Goal: Information Seeking & Learning: Learn about a topic

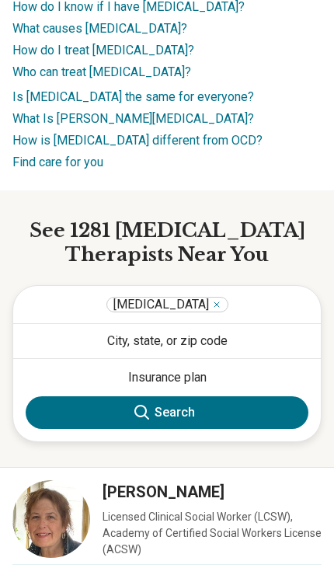
scroll to position [383, 0]
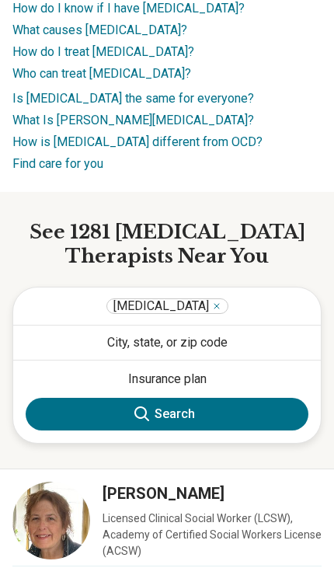
click at [159, 326] on button "City, state, or zip code" at bounding box center [167, 343] width 308 height 34
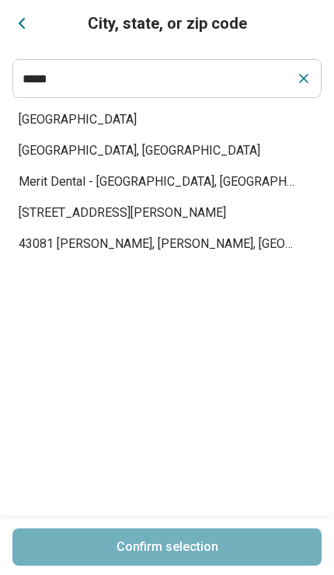
type input "*****"
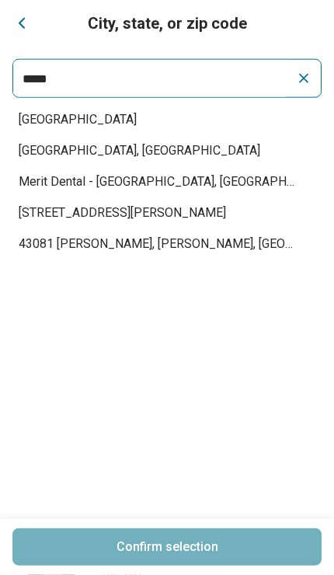
scroll to position [80, 0]
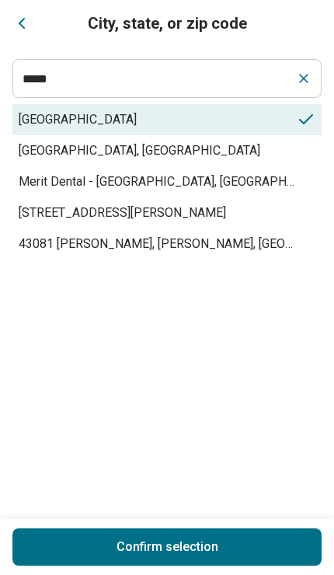
click at [131, 124] on span "[GEOGRAPHIC_DATA]" at bounding box center [158, 119] width 278 height 19
click at [194, 547] on button "Confirm selection" at bounding box center [167, 547] width 310 height 37
click at [176, 545] on button "Confirm selection" at bounding box center [167, 547] width 310 height 37
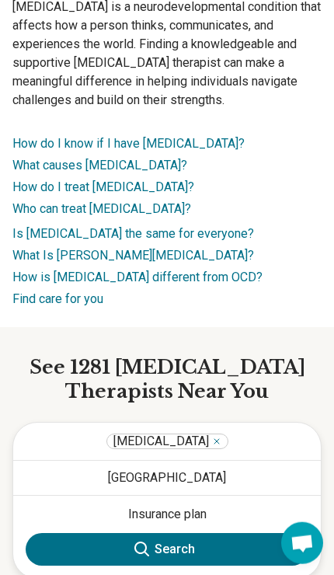
scroll to position [280, 0]
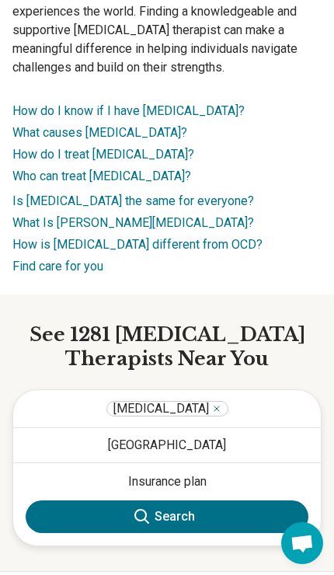
click at [204, 501] on button "Search" at bounding box center [167, 517] width 283 height 33
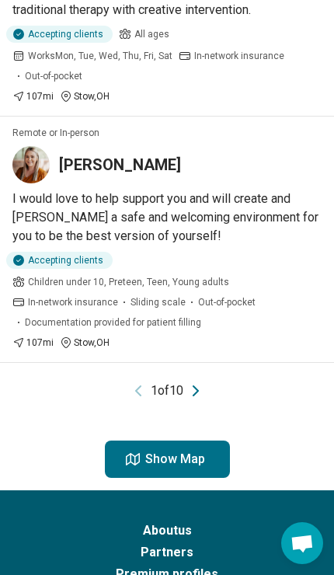
scroll to position [1946, 0]
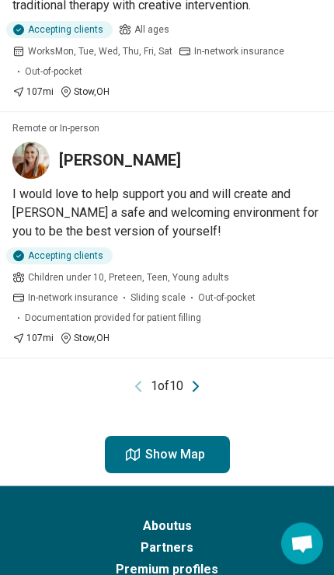
click at [194, 377] on icon "Next page" at bounding box center [196, 386] width 19 height 19
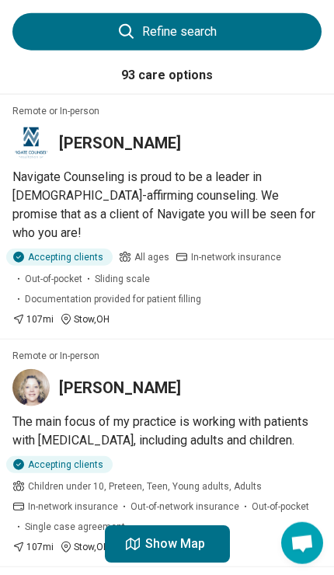
scroll to position [0, 0]
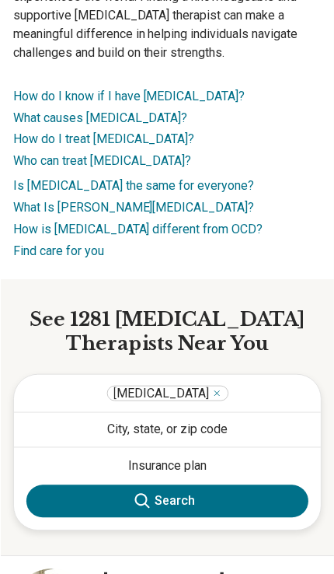
scroll to position [292, 0]
